Goal: Transaction & Acquisition: Purchase product/service

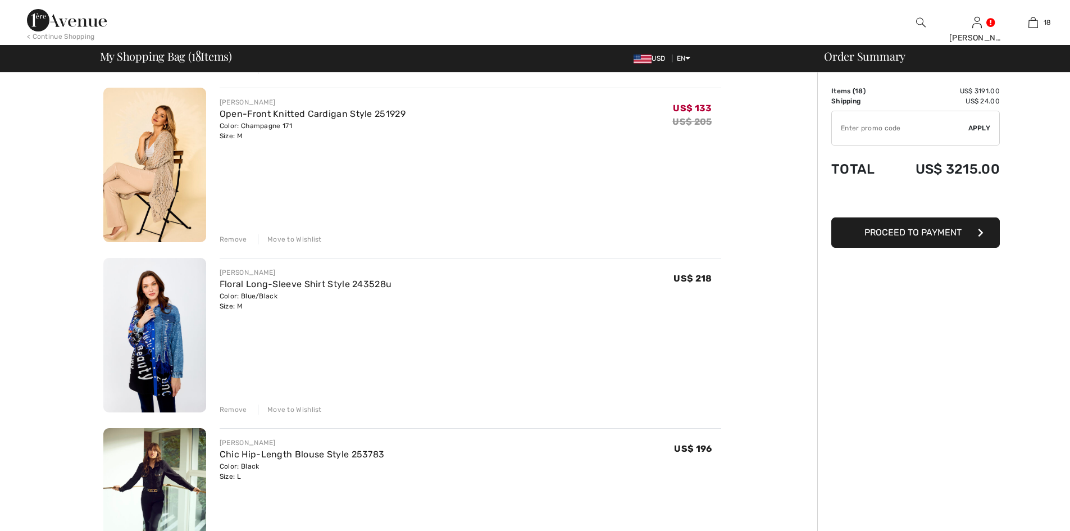
click at [231, 237] on div "Remove" at bounding box center [234, 239] width 28 height 10
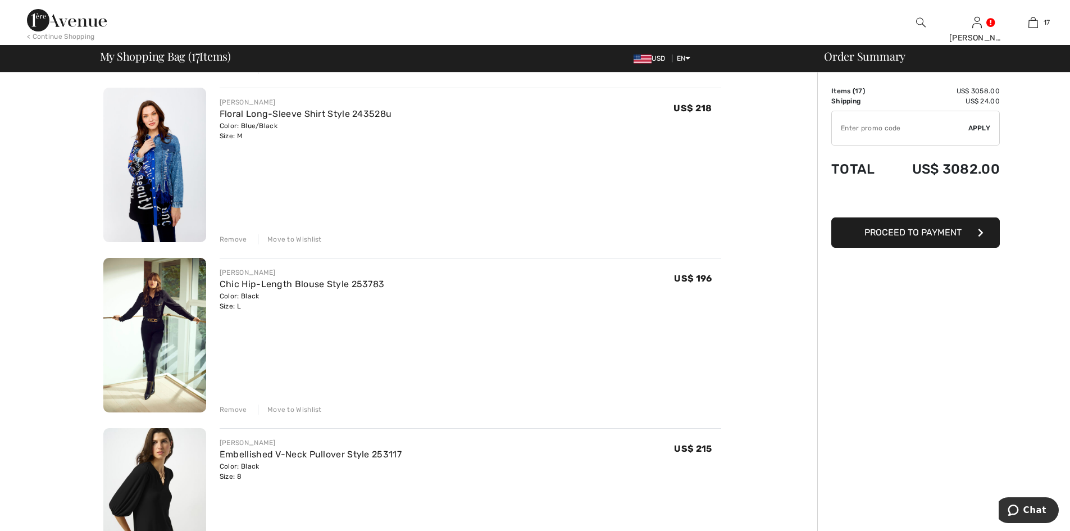
click at [236, 231] on div "FRANK LYMAN Floral Long-Sleeve Shirt Style 243528u Color: Blue/Black Size: M Fi…" at bounding box center [471, 166] width 502 height 157
click at [236, 239] on div "Remove" at bounding box center [234, 239] width 28 height 10
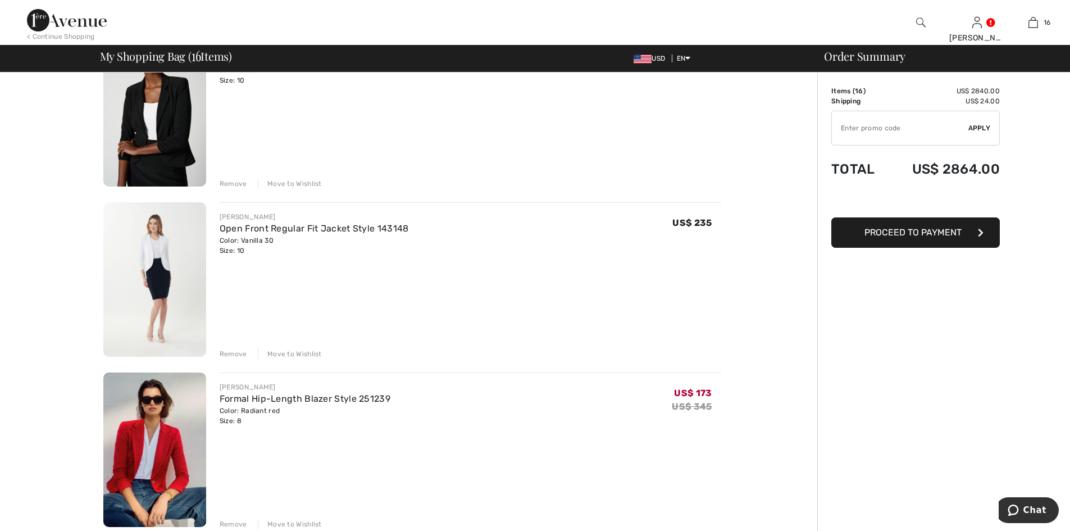
scroll to position [1741, 0]
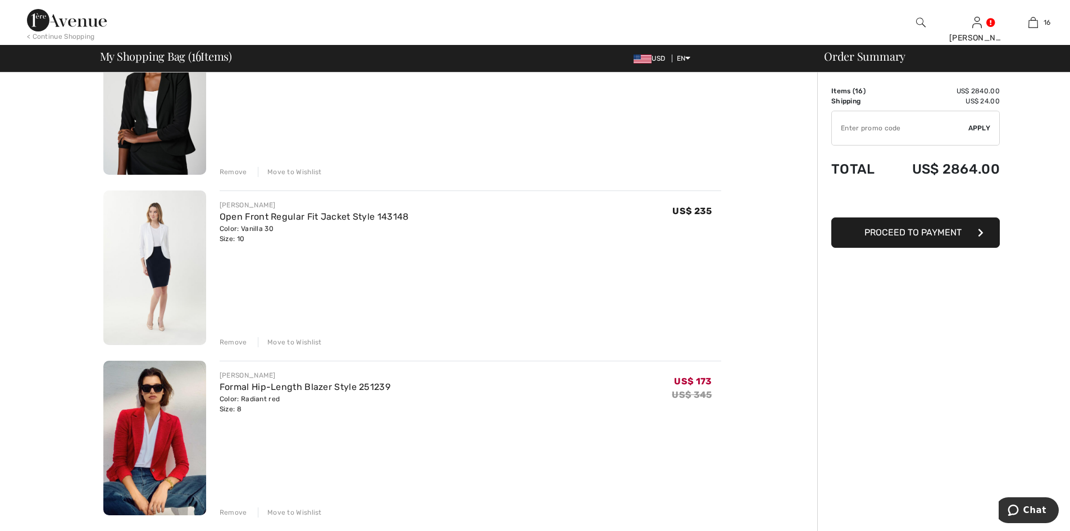
click at [230, 341] on div "Remove" at bounding box center [234, 342] width 28 height 10
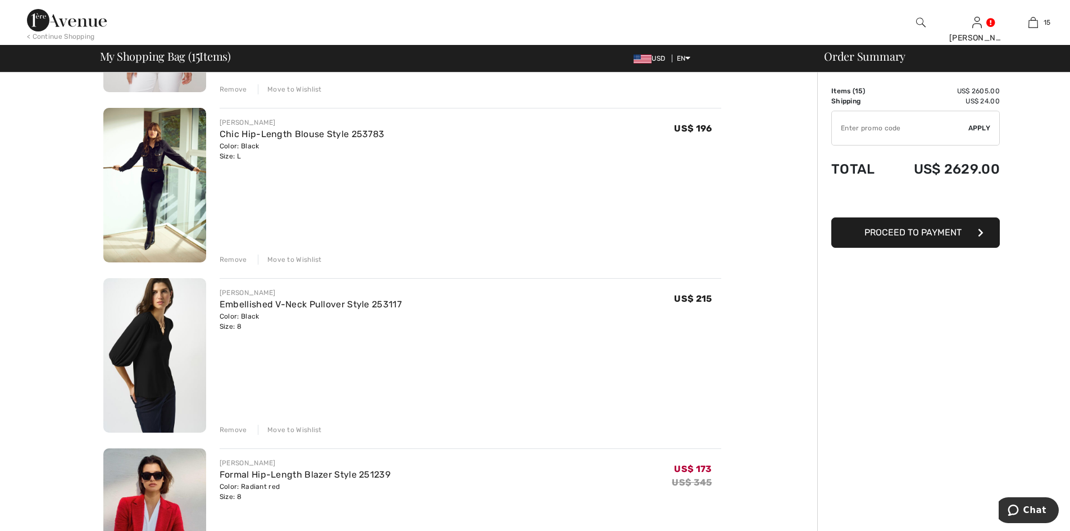
scroll to position [168, 0]
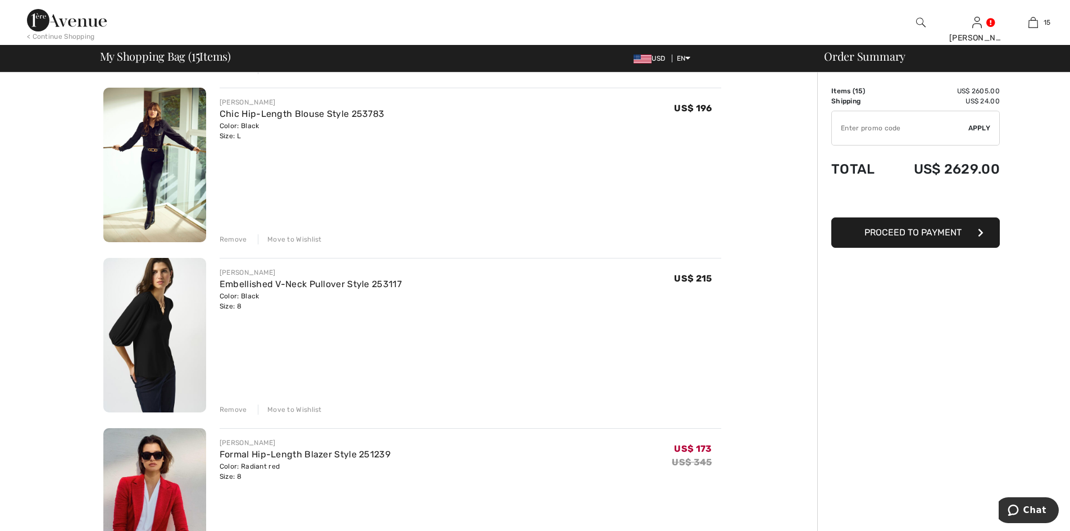
click at [235, 406] on div "Remove" at bounding box center [234, 409] width 28 height 10
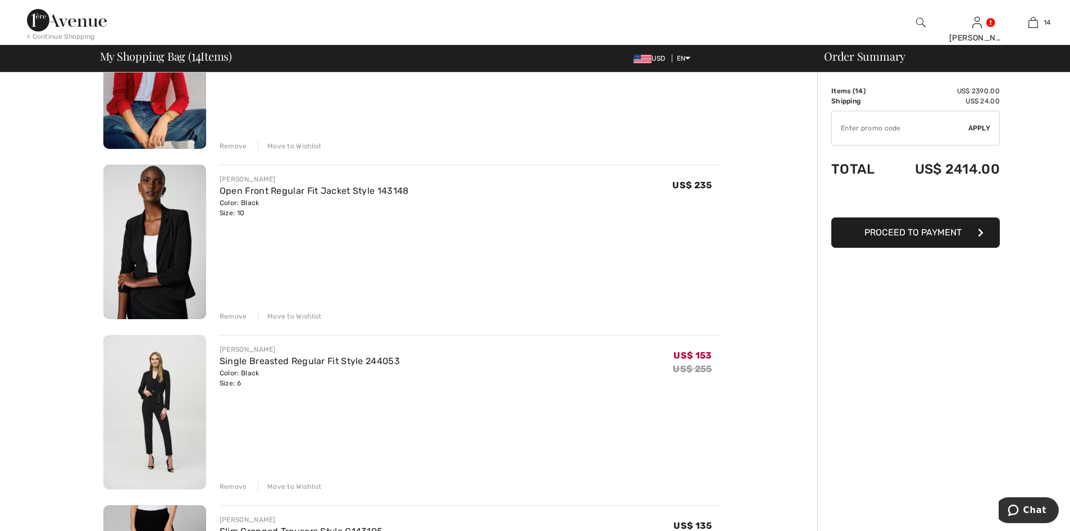
scroll to position [449, 0]
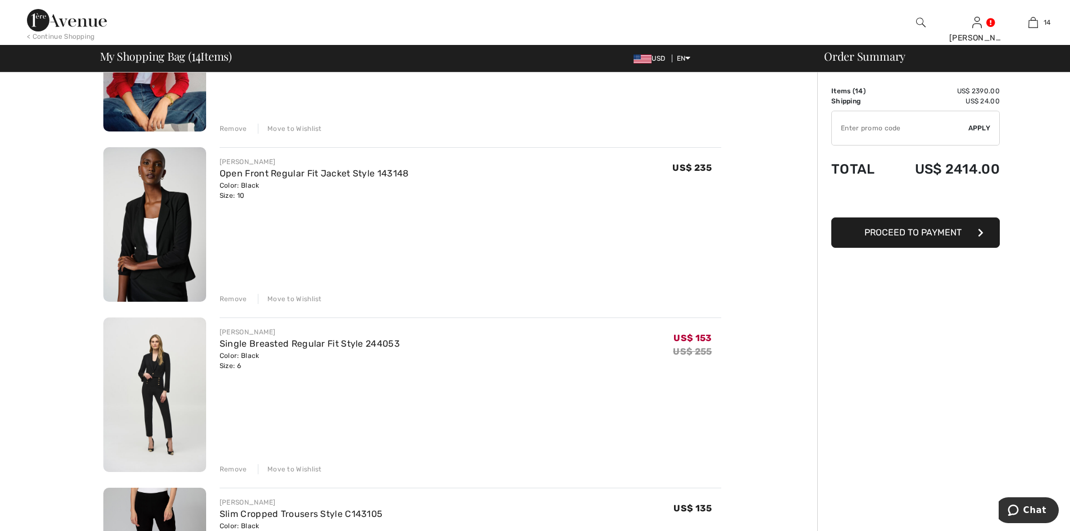
click at [154, 376] on img at bounding box center [154, 394] width 103 height 154
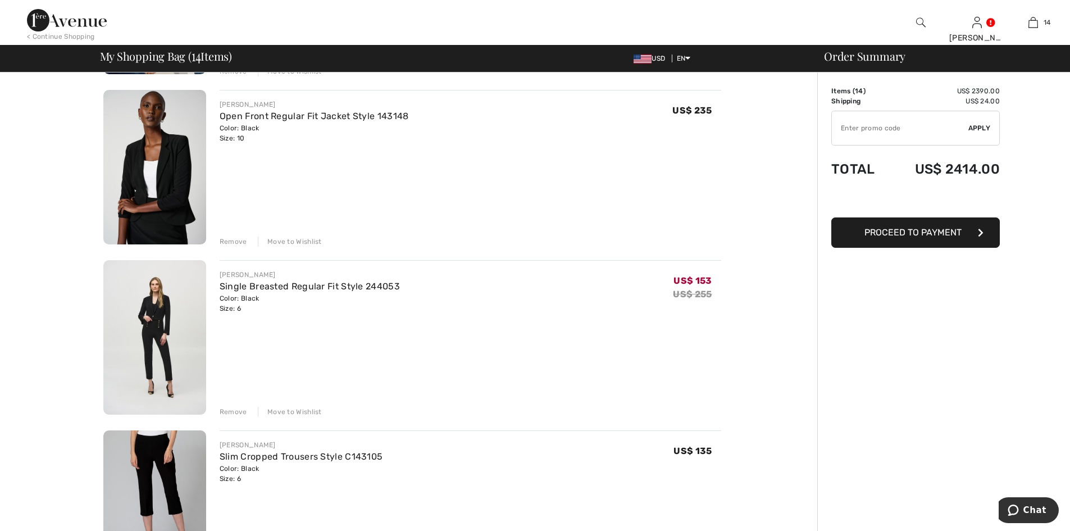
scroll to position [505, 0]
click at [147, 329] on img at bounding box center [154, 338] width 103 height 154
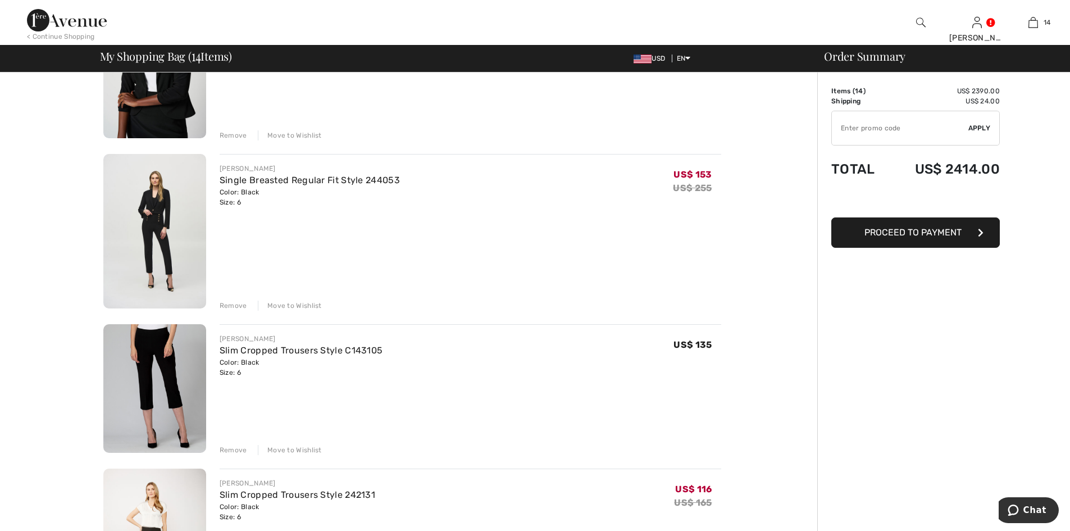
scroll to position [618, 0]
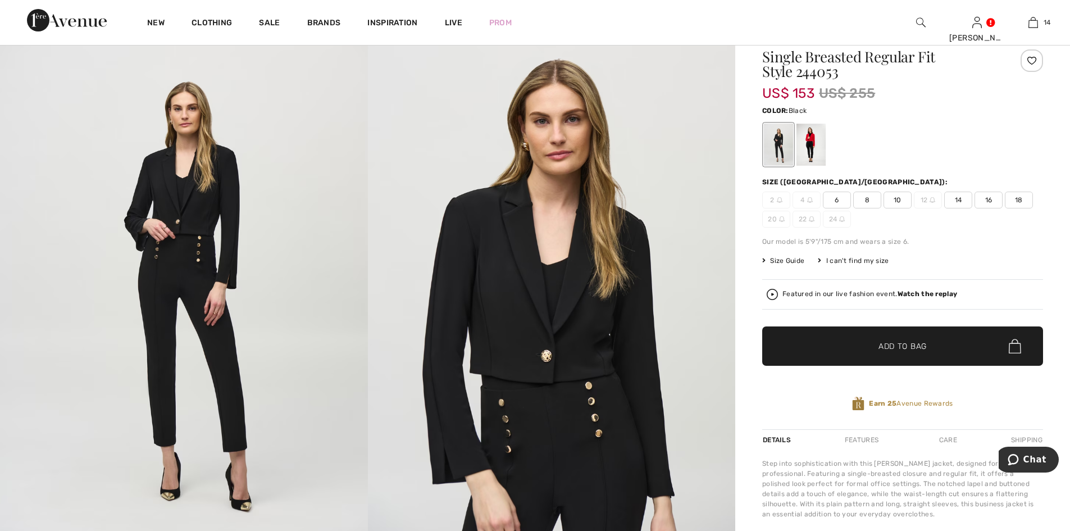
scroll to position [154, 0]
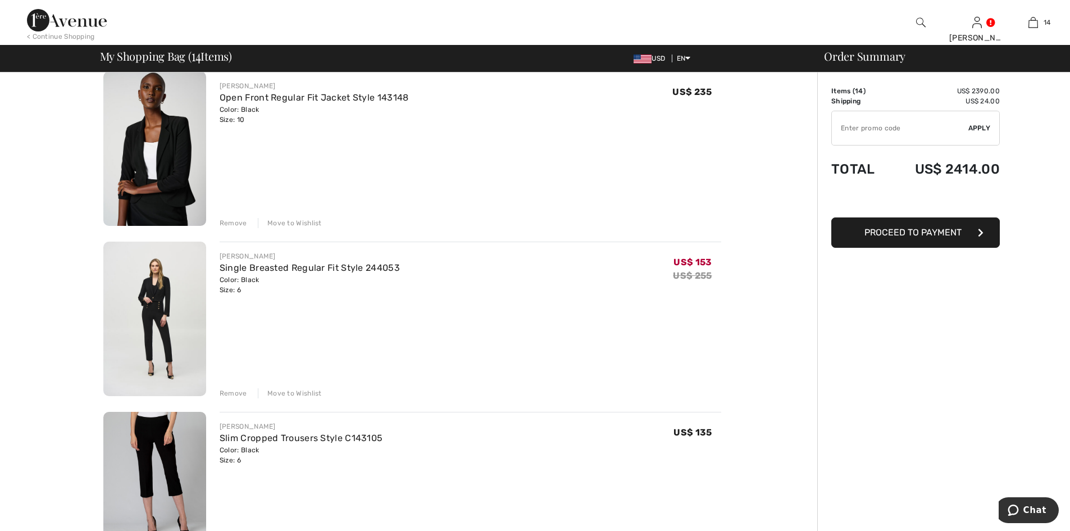
scroll to position [505, 0]
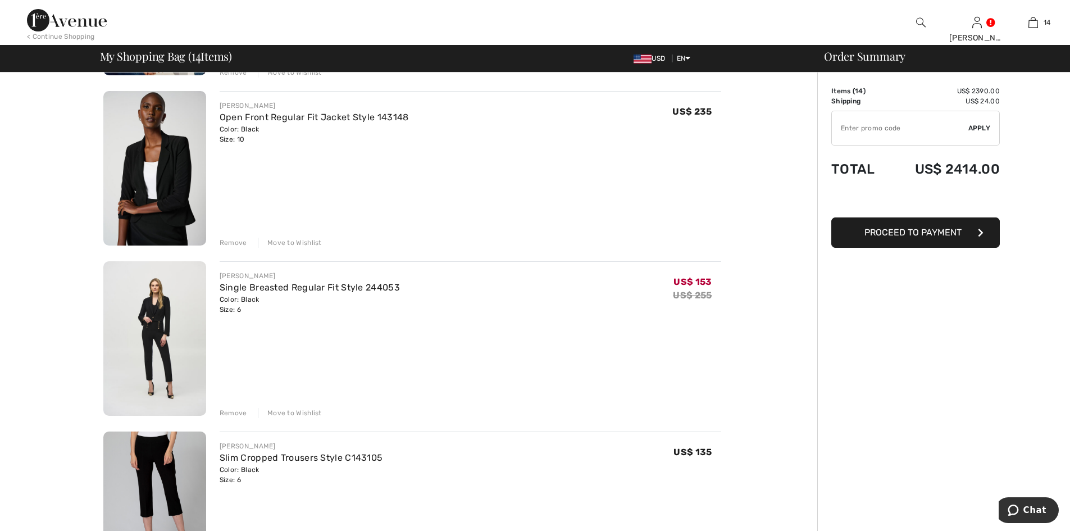
click at [232, 409] on div "Remove" at bounding box center [234, 413] width 28 height 10
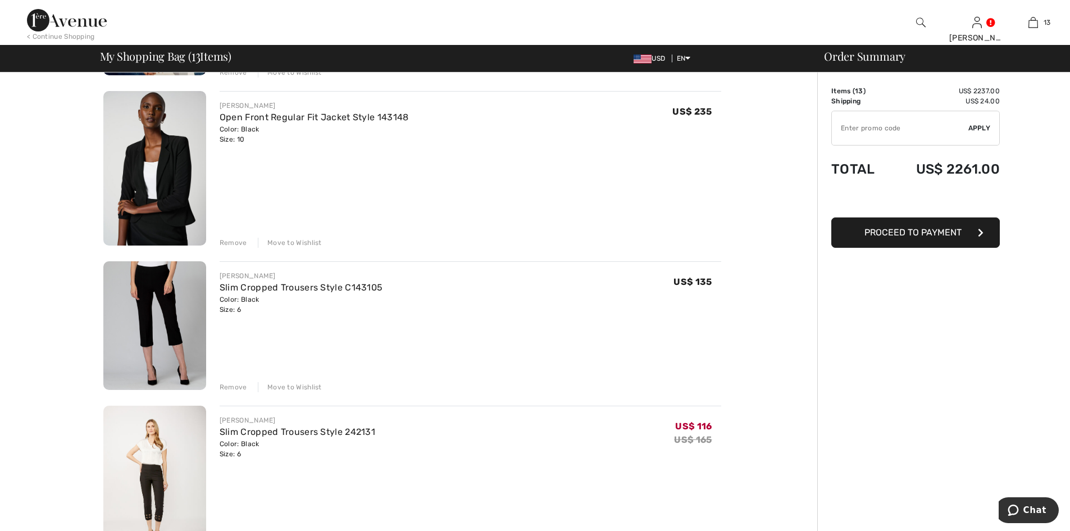
click at [234, 387] on div "Remove" at bounding box center [234, 387] width 28 height 10
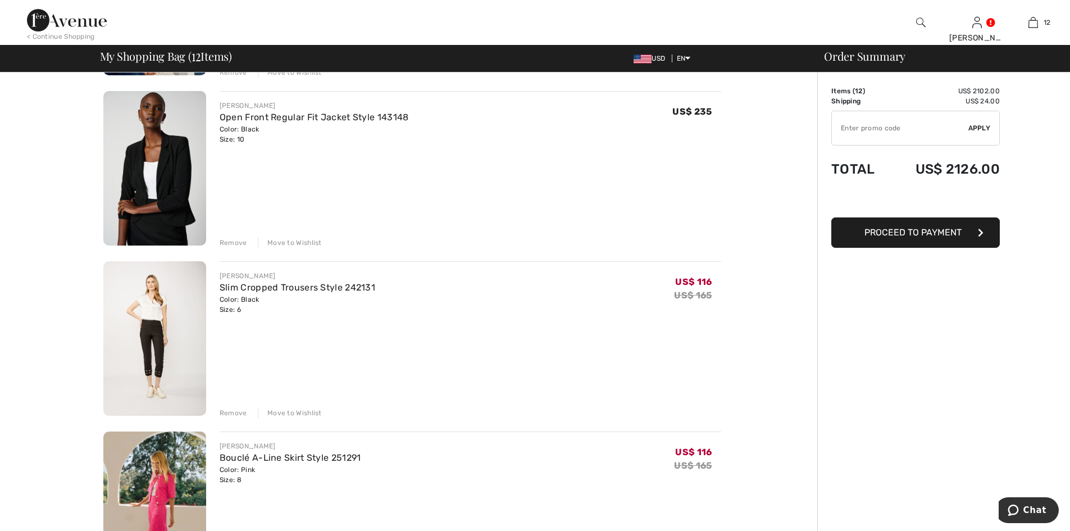
click at [234, 408] on div "Remove" at bounding box center [234, 413] width 28 height 10
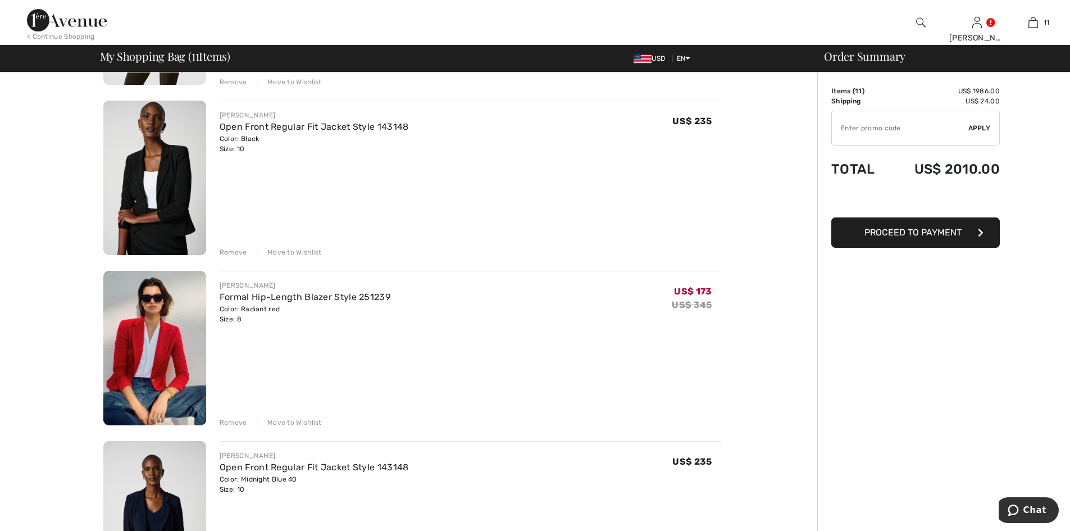
scroll to position [1011, 0]
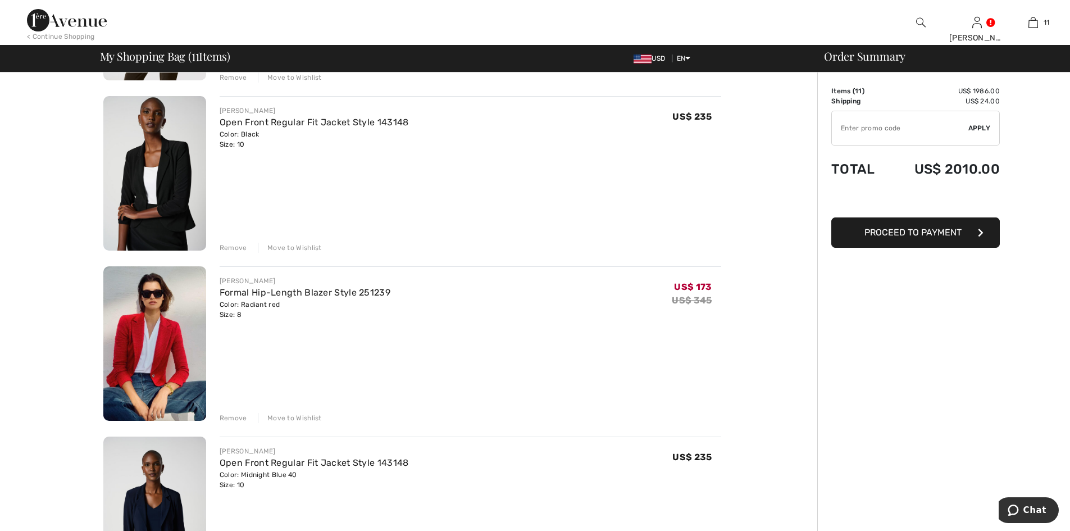
click at [236, 416] on div "Remove" at bounding box center [234, 418] width 28 height 10
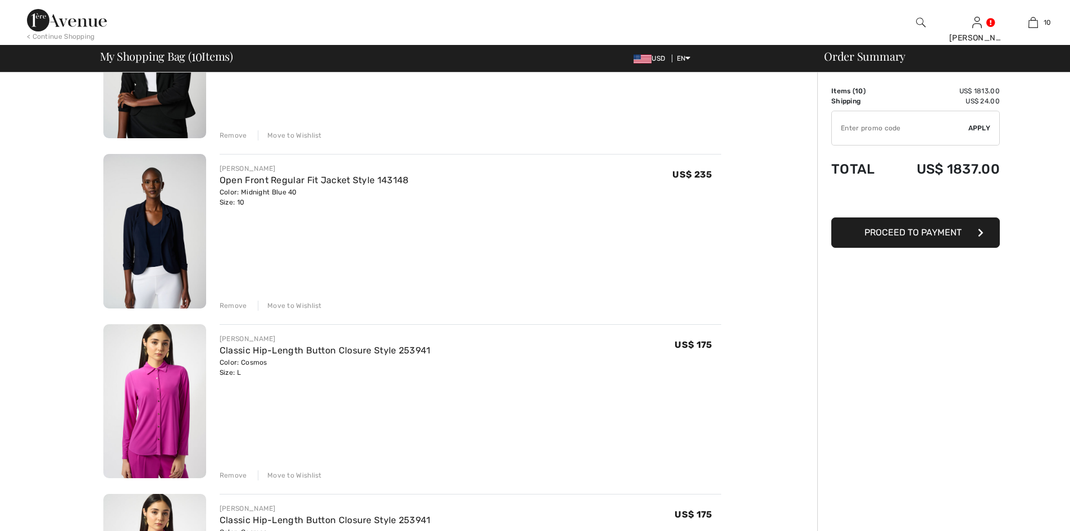
scroll to position [0, 0]
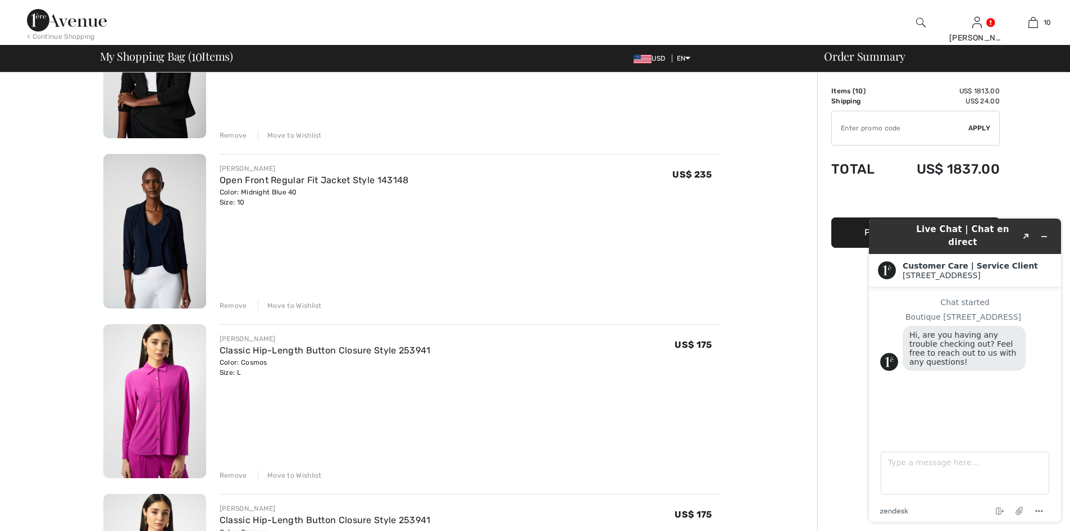
click at [229, 303] on div "Remove" at bounding box center [234, 305] width 28 height 10
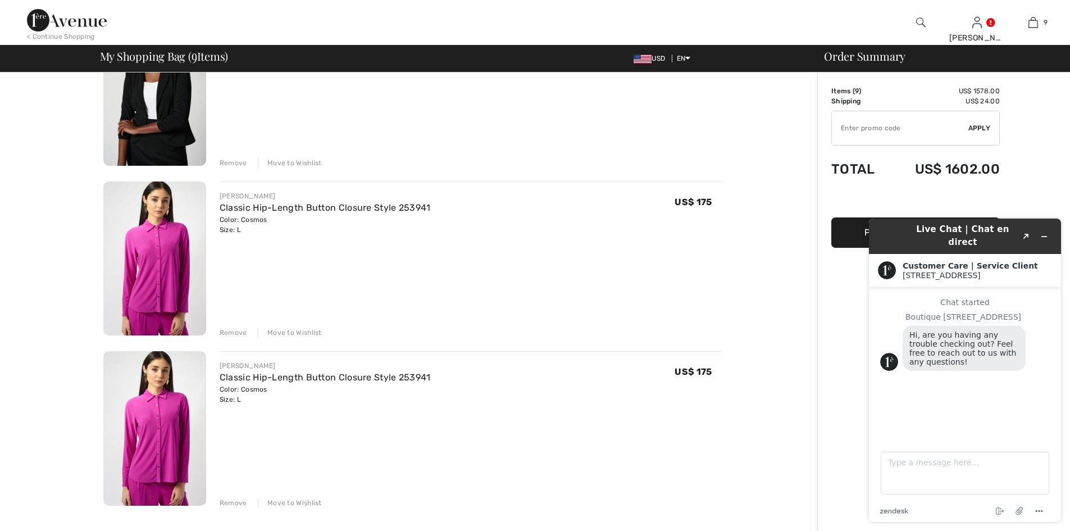
scroll to position [1123, 0]
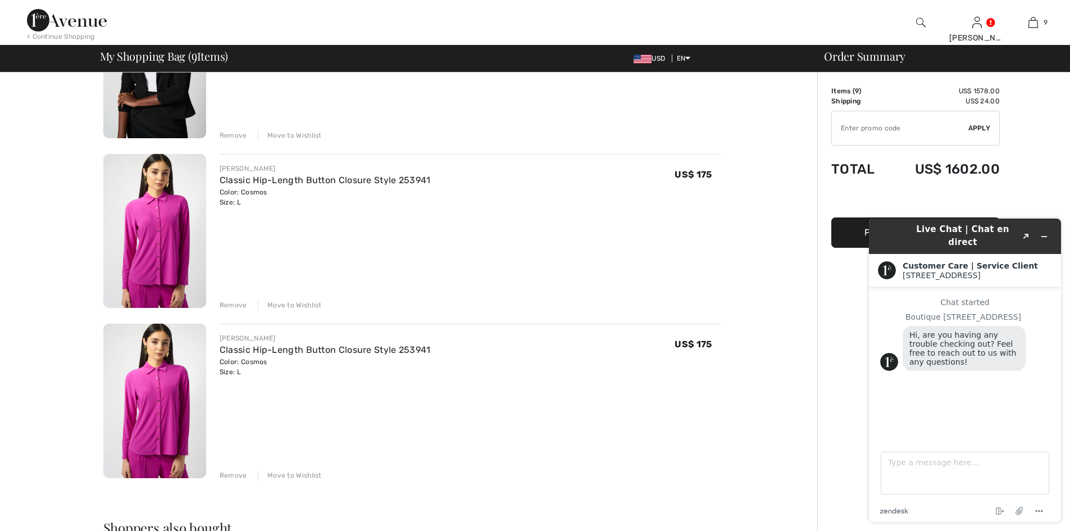
click at [236, 464] on div "JOSEPH RIBKOFF Classic Hip-Length Button Closure Style 253941 Color: Cosmos Siz…" at bounding box center [471, 402] width 502 height 157
click at [236, 472] on div "Remove" at bounding box center [234, 475] width 28 height 10
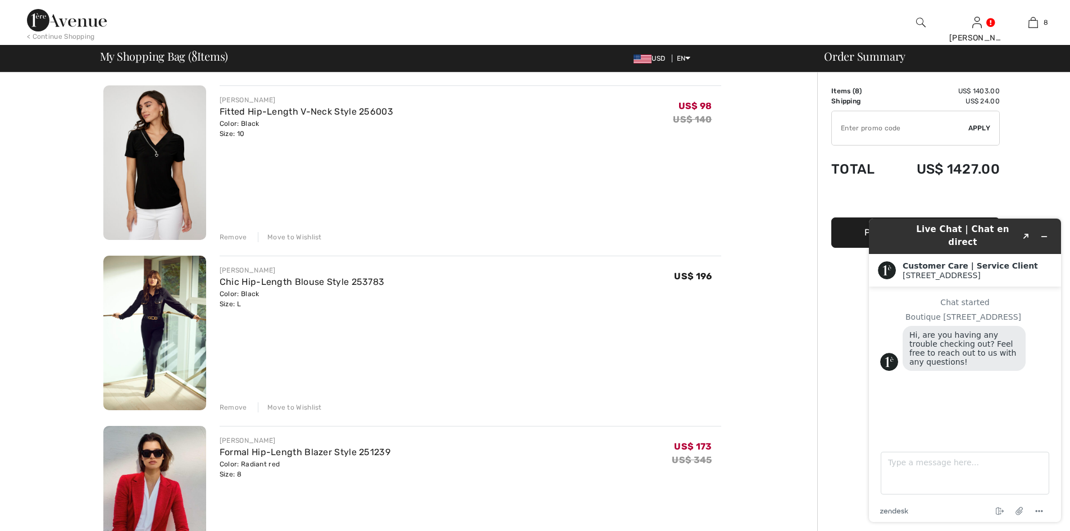
scroll to position [0, 0]
click at [230, 236] on div "Remove" at bounding box center [234, 238] width 28 height 10
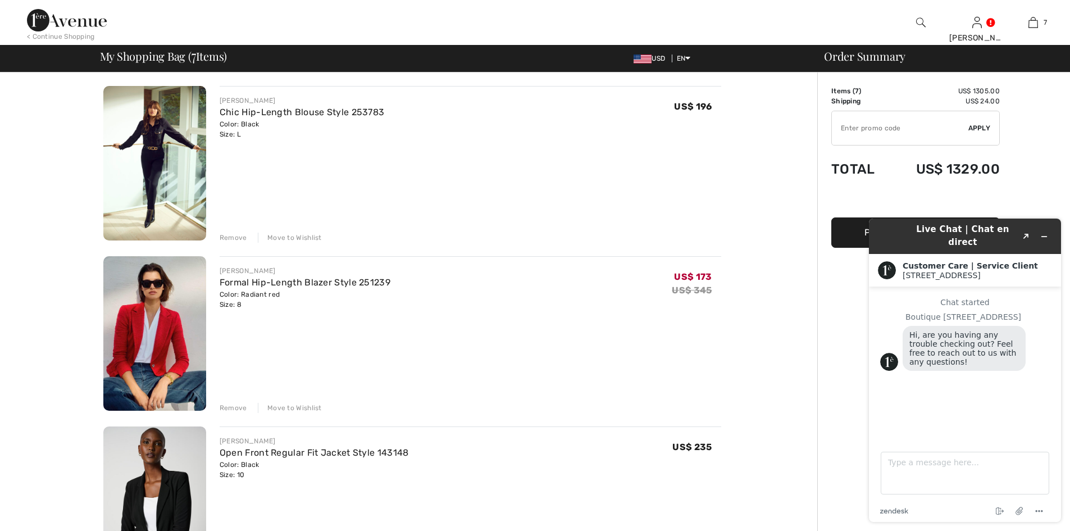
click at [151, 134] on img at bounding box center [154, 163] width 103 height 154
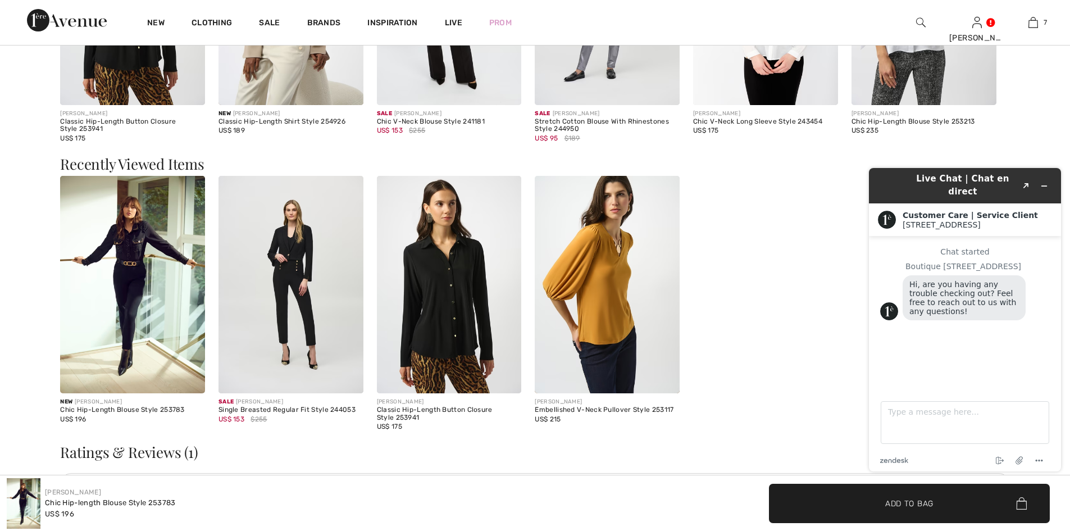
scroll to position [1685, 0]
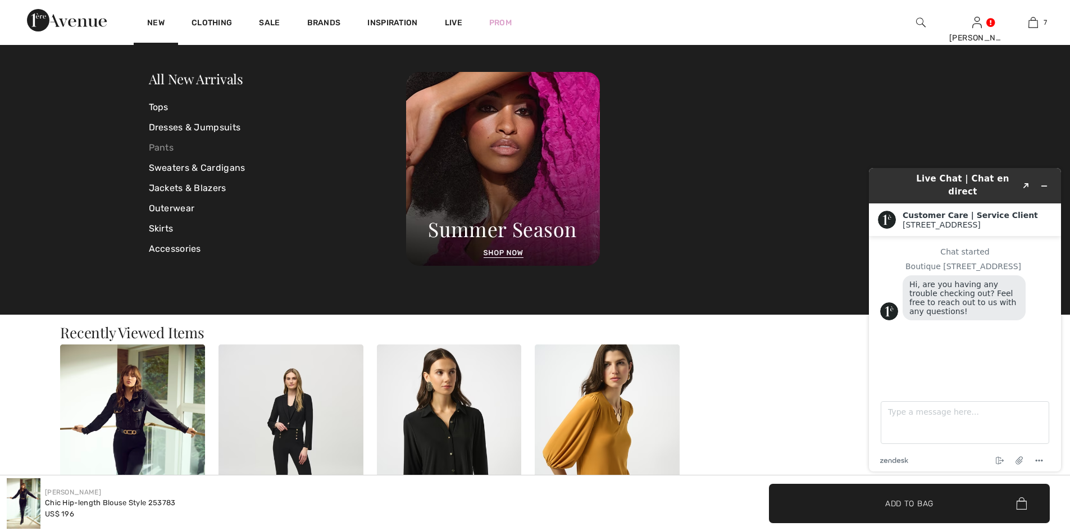
click at [158, 149] on link "Pants" at bounding box center [278, 148] width 258 height 20
click at [157, 147] on link "Pants" at bounding box center [278, 148] width 258 height 20
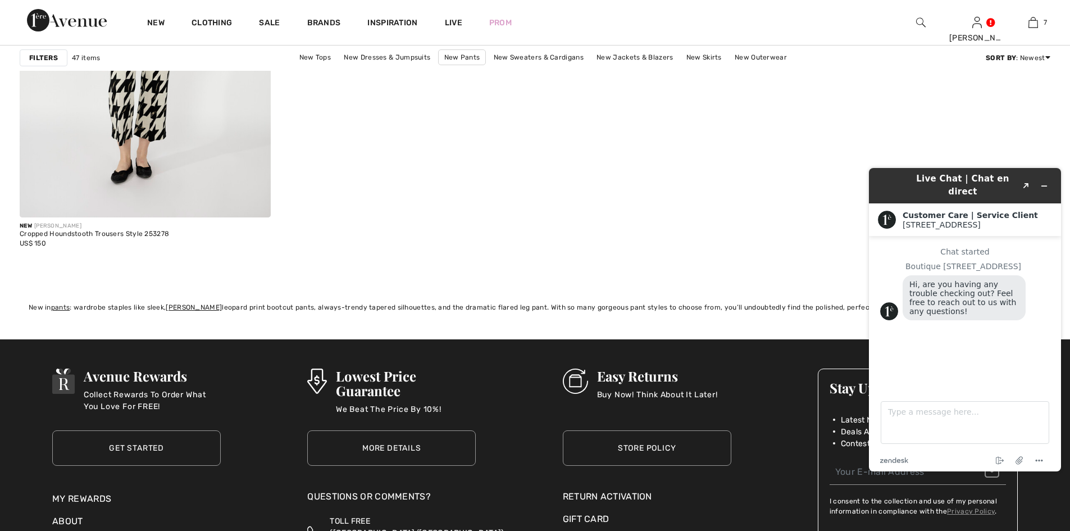
scroll to position [6326, 0]
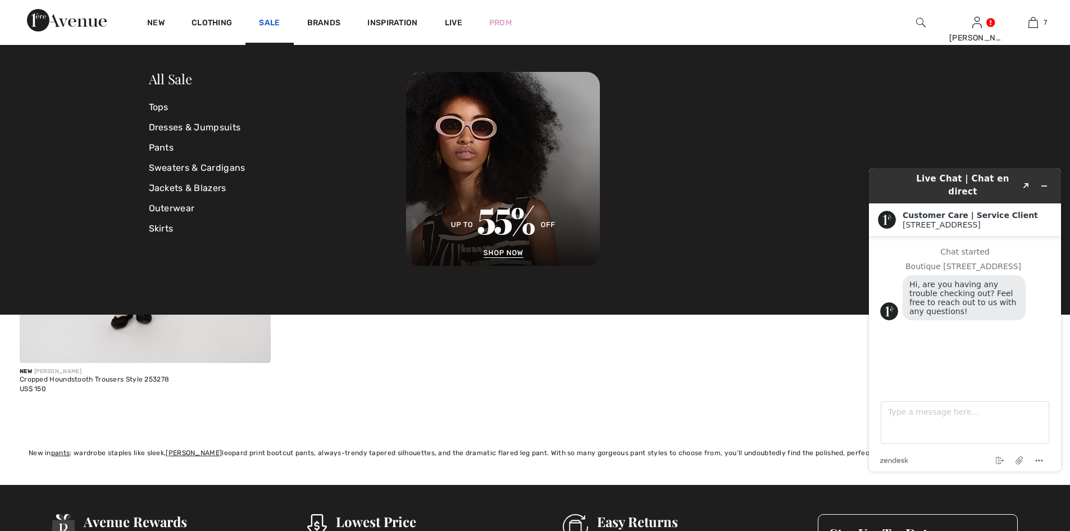
click at [268, 21] on link "Sale" at bounding box center [269, 24] width 21 height 12
click at [268, 20] on link "Sale" at bounding box center [269, 24] width 21 height 12
click at [167, 145] on link "Pants" at bounding box center [278, 148] width 258 height 20
click at [161, 145] on link "Pants" at bounding box center [278, 148] width 258 height 20
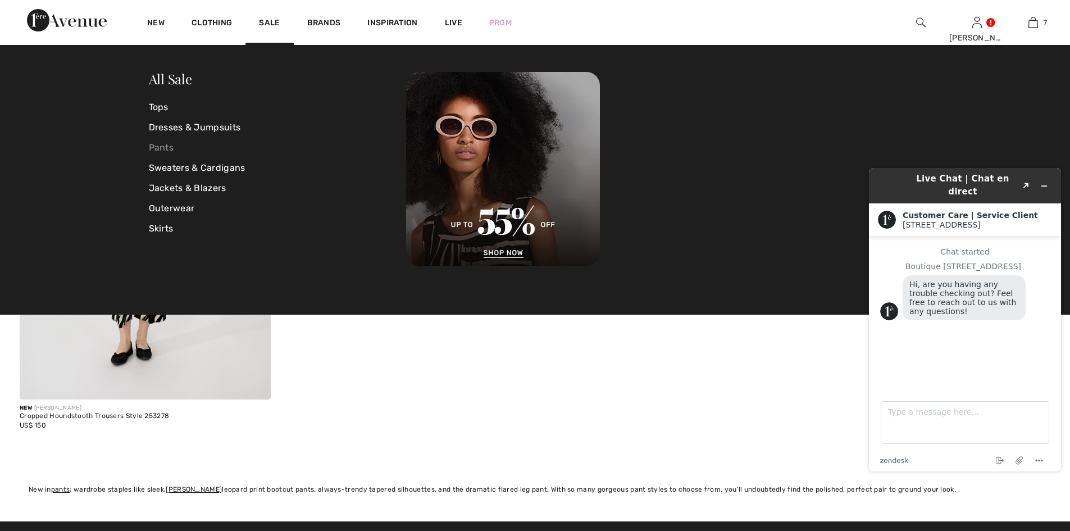
scroll to position [6270, 0]
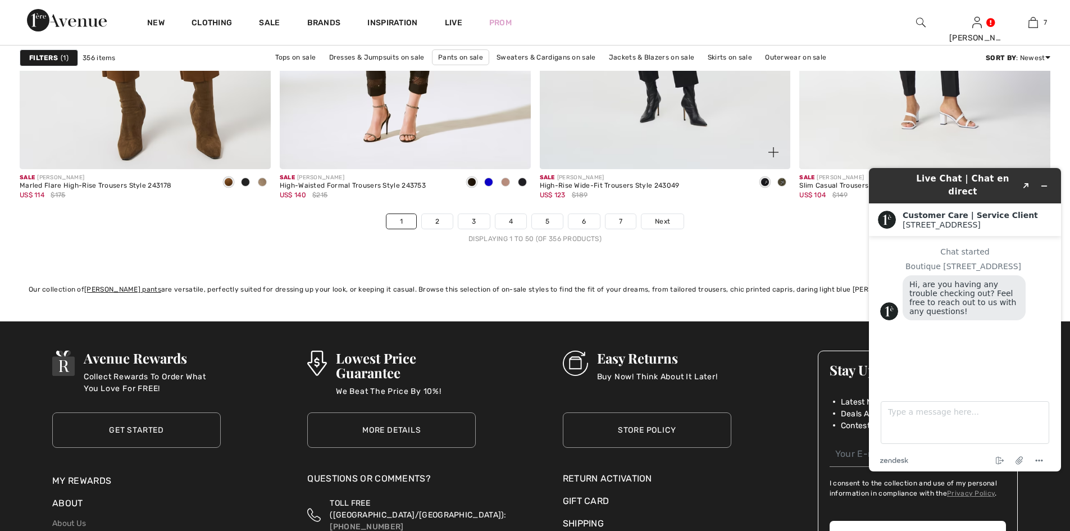
scroll to position [6515, 0]
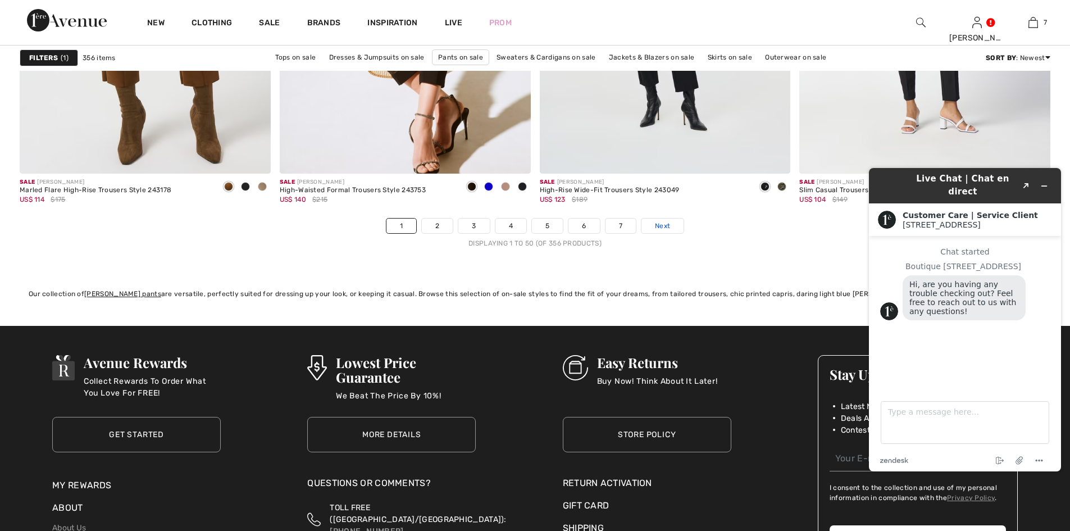
click at [660, 222] on span "Next" at bounding box center [662, 226] width 15 height 10
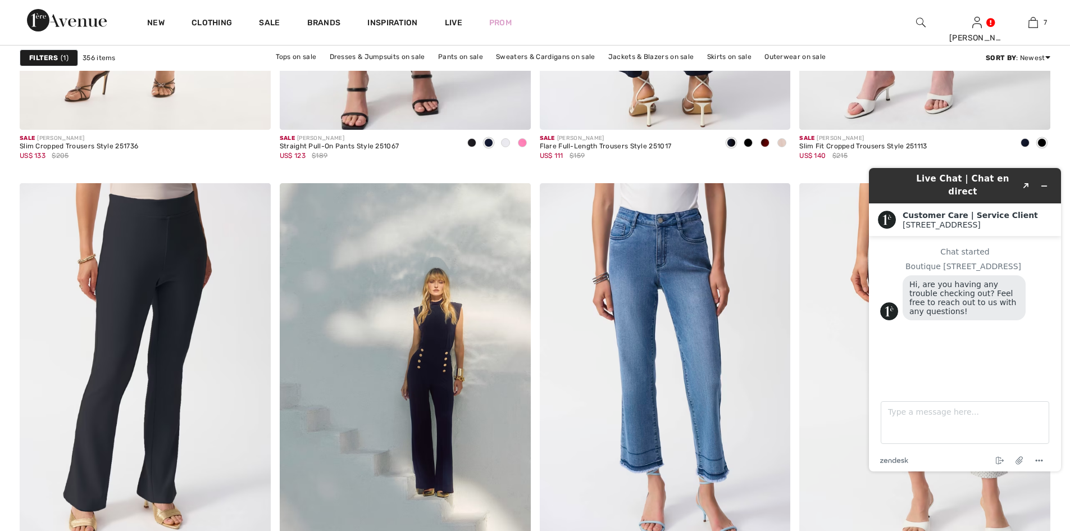
scroll to position [5785, 0]
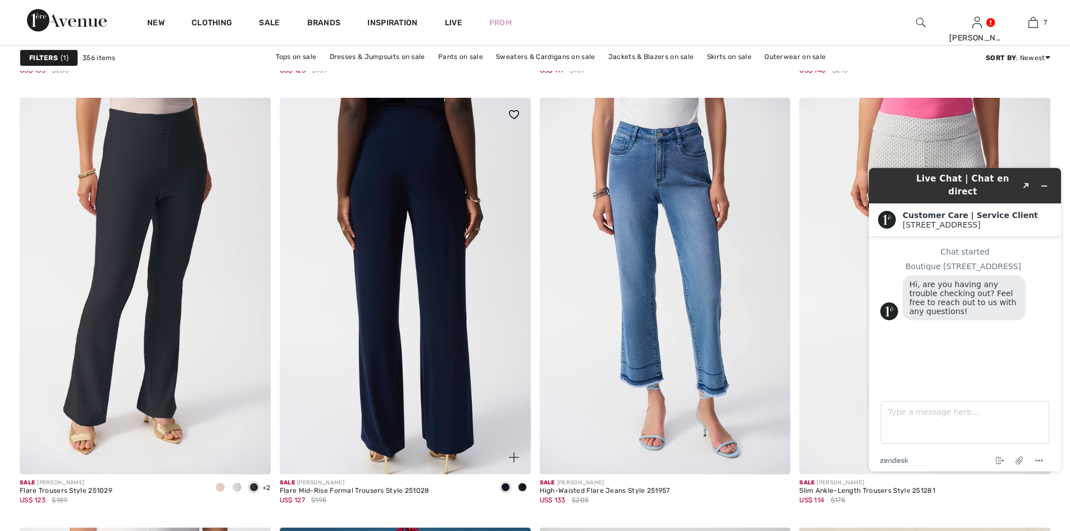
click at [433, 210] on img at bounding box center [405, 286] width 251 height 376
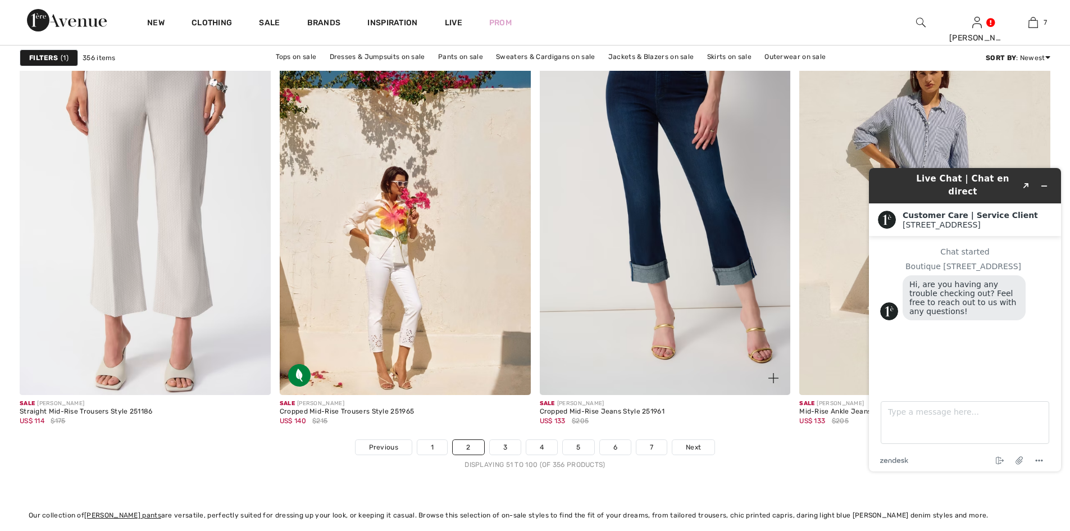
scroll to position [6178, 0]
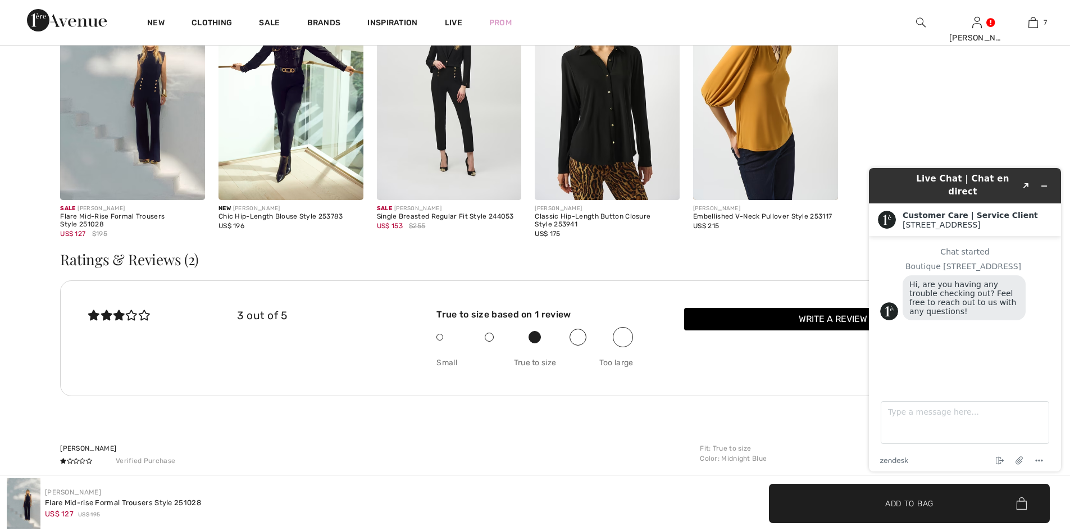
scroll to position [2063, 0]
